Goal: Task Accomplishment & Management: Manage account settings

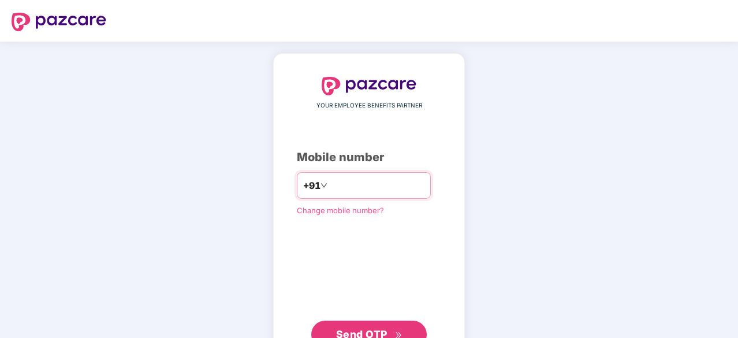
click at [350, 178] on input "number" at bounding box center [377, 185] width 95 height 18
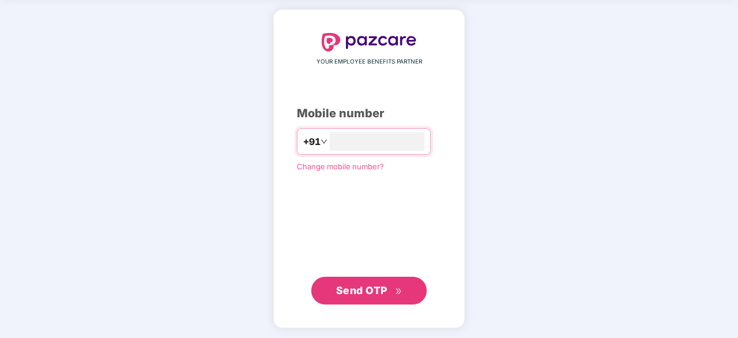
type input "**********"
click at [374, 276] on button "Send OTP" at bounding box center [369, 289] width 116 height 28
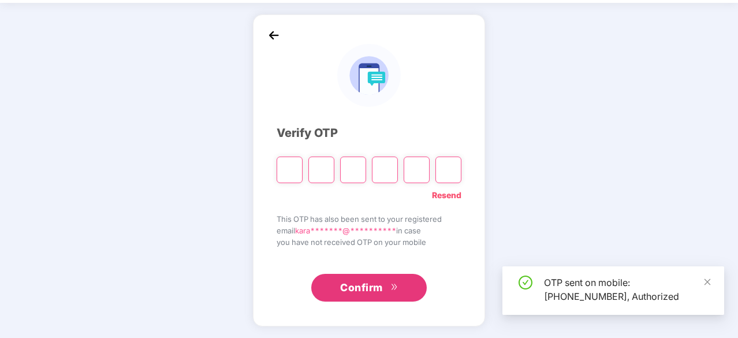
scroll to position [38, 0]
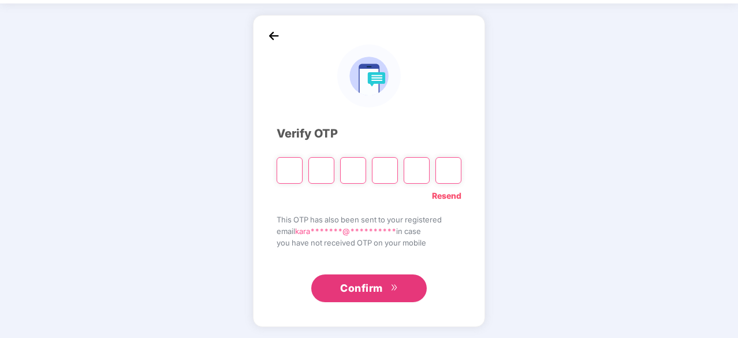
paste input "*"
type input "*"
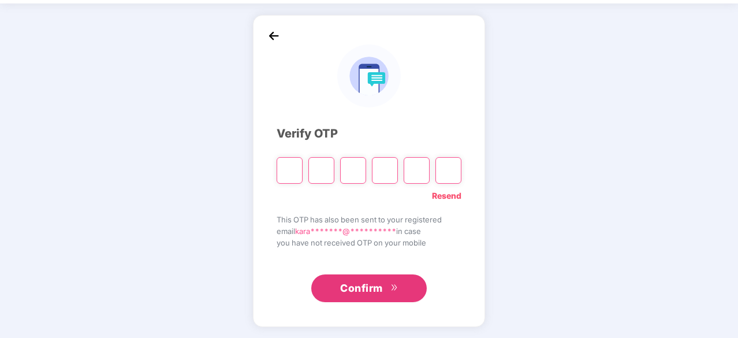
type input "*"
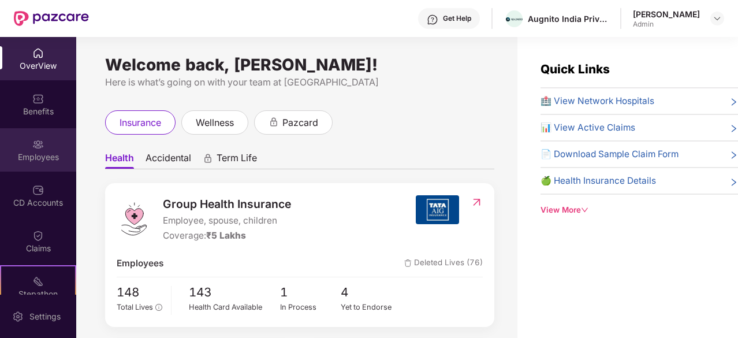
click at [54, 140] on div "Employees" at bounding box center [38, 149] width 76 height 43
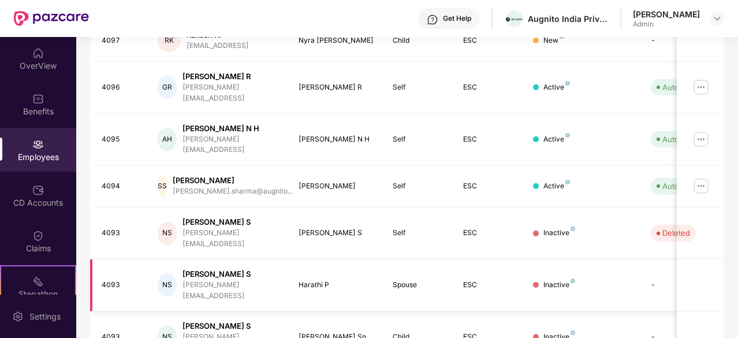
scroll to position [369, 0]
